Goal: Navigation & Orientation: Understand site structure

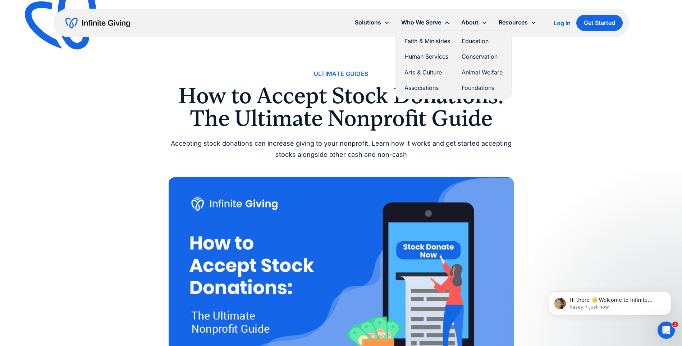
click at [420, 73] on link "Arts & Culture" at bounding box center [427, 73] width 46 height 10
click at [422, 55] on link "Human Services" at bounding box center [427, 57] width 46 height 10
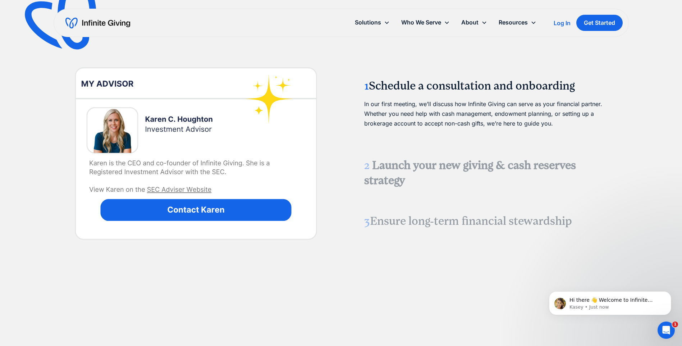
scroll to position [755, 0]
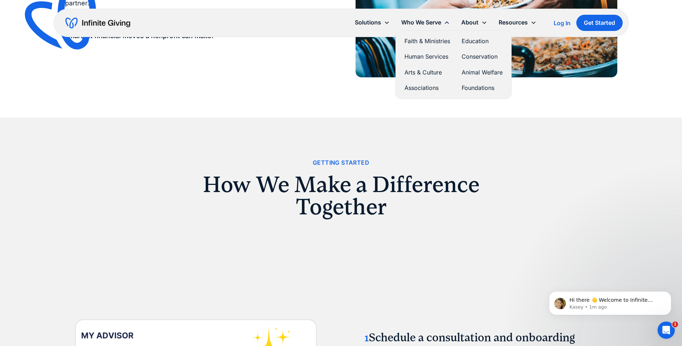
click at [466, 70] on link "Animal Welfare" at bounding box center [482, 73] width 41 height 10
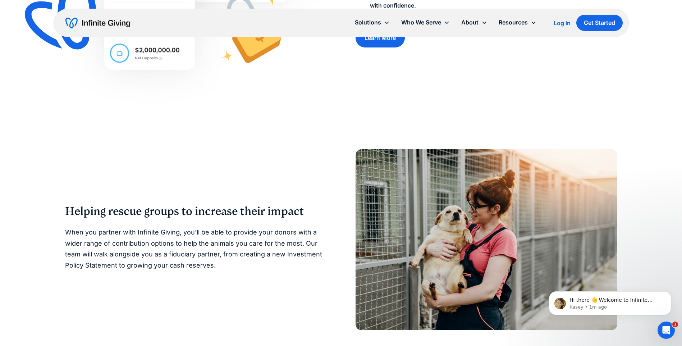
scroll to position [395, 0]
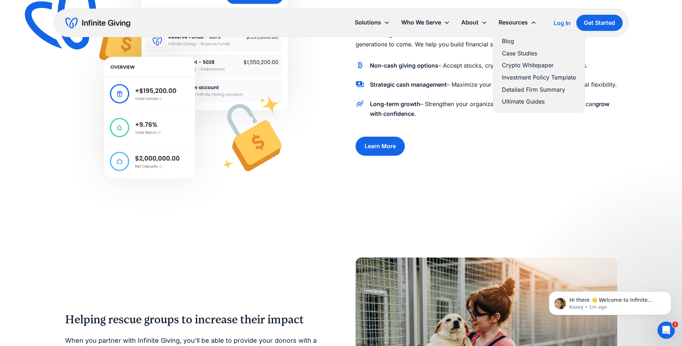
click at [507, 56] on link "Case Studies" at bounding box center [539, 54] width 74 height 10
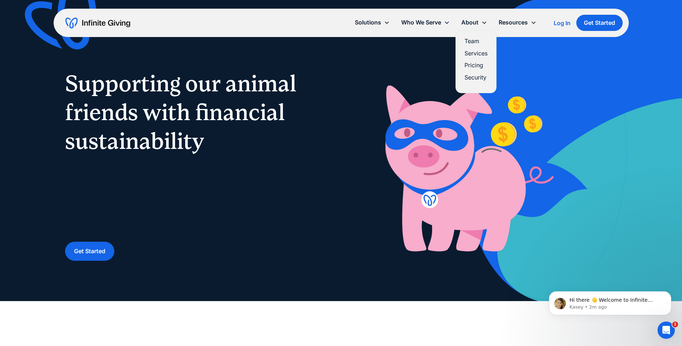
click at [472, 54] on link "Services" at bounding box center [475, 54] width 23 height 10
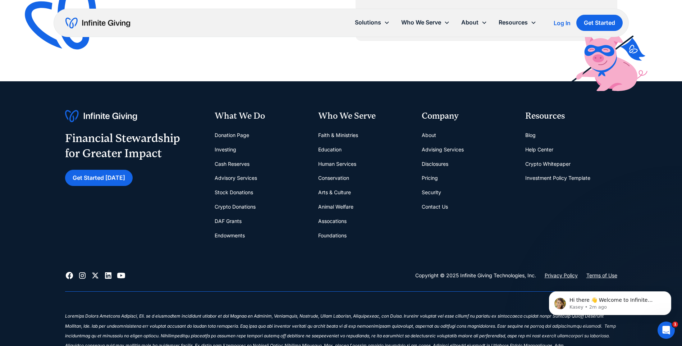
scroll to position [1222, 0]
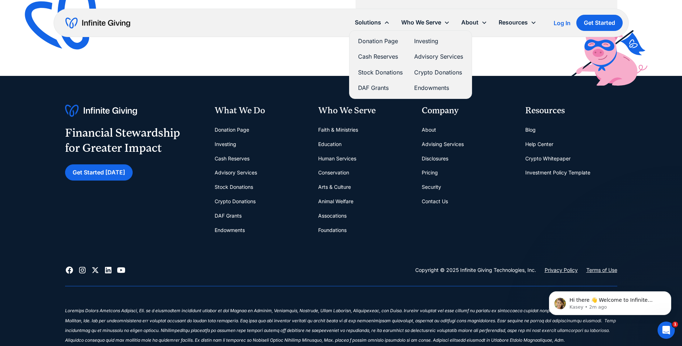
click at [372, 74] on link "Stock Donations" at bounding box center [380, 73] width 45 height 10
